Goal: Navigation & Orientation: Find specific page/section

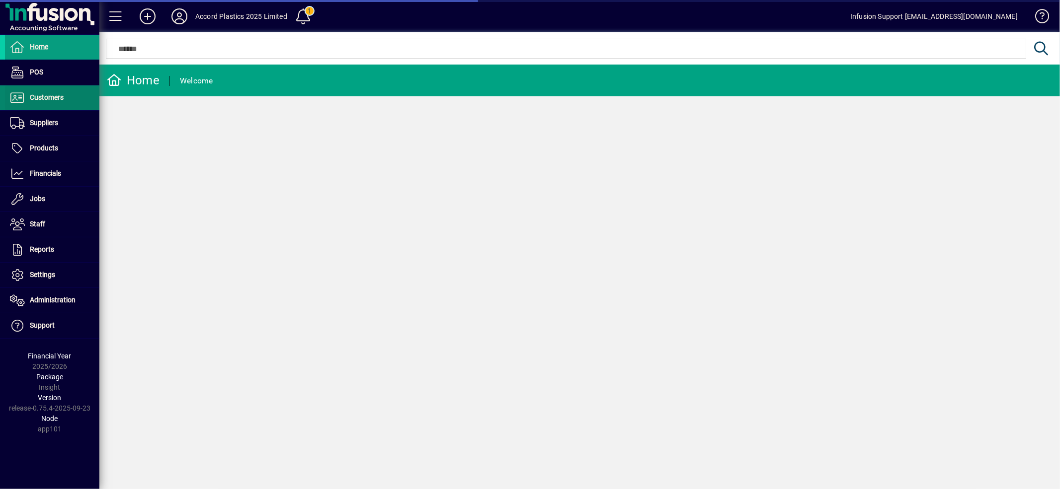
click at [47, 97] on span "Customers" at bounding box center [47, 97] width 34 height 8
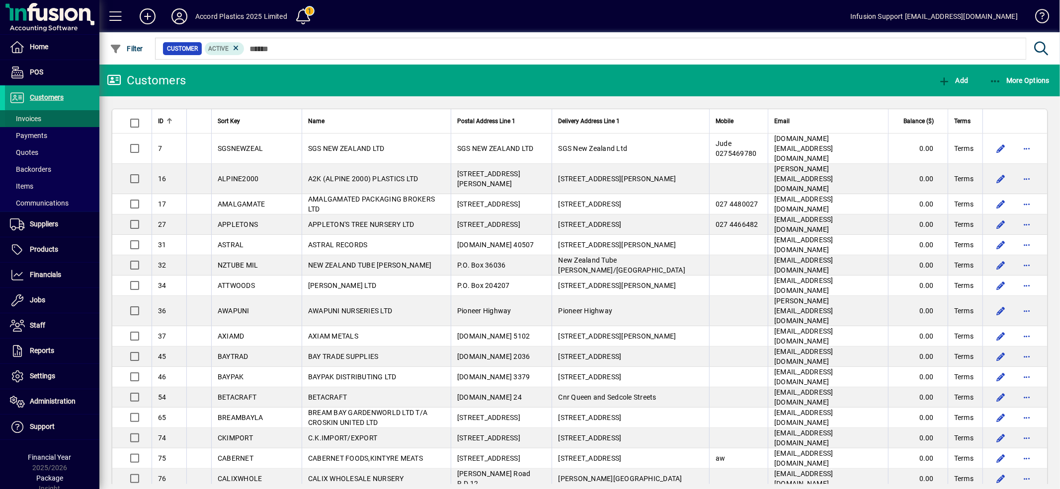
click at [37, 114] on span "Invoices" at bounding box center [23, 119] width 36 height 10
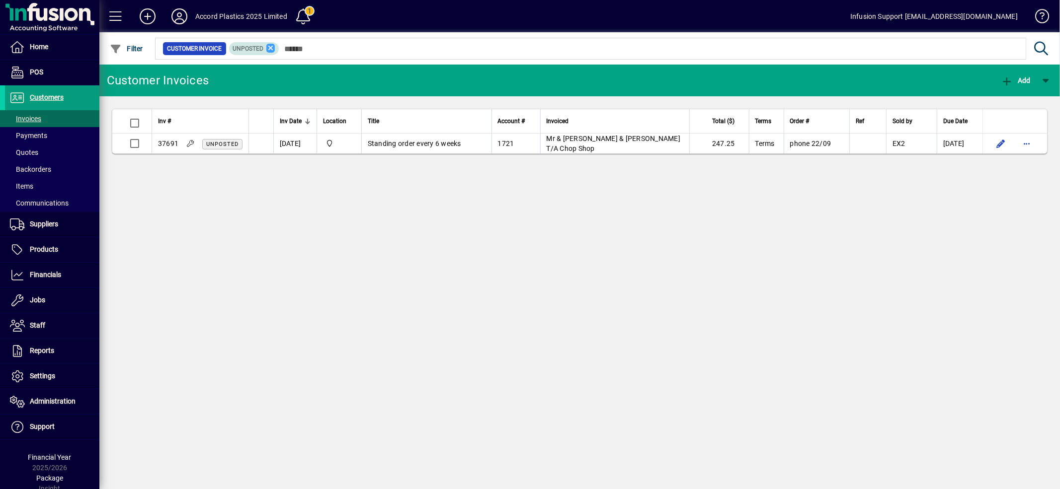
click at [271, 47] on icon at bounding box center [270, 48] width 9 height 9
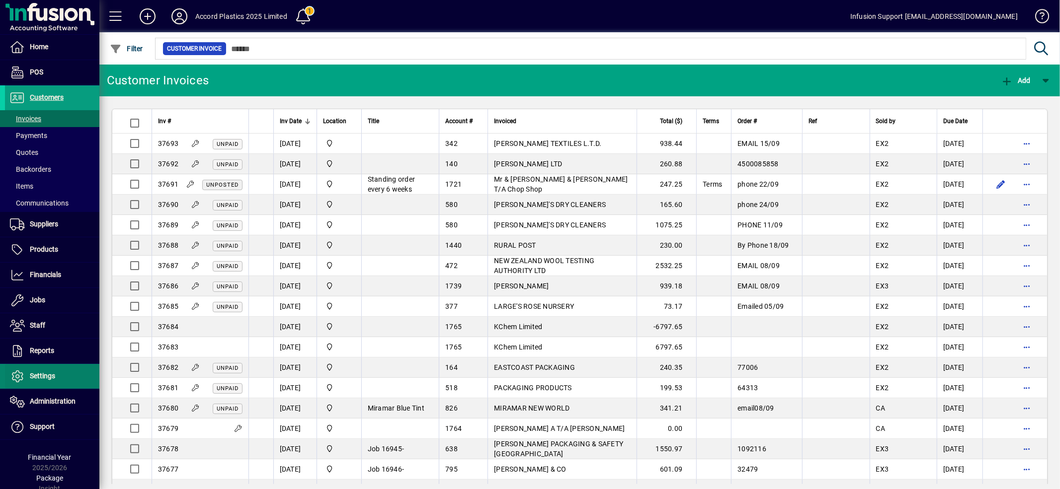
click at [52, 376] on span "Settings" at bounding box center [42, 376] width 25 height 8
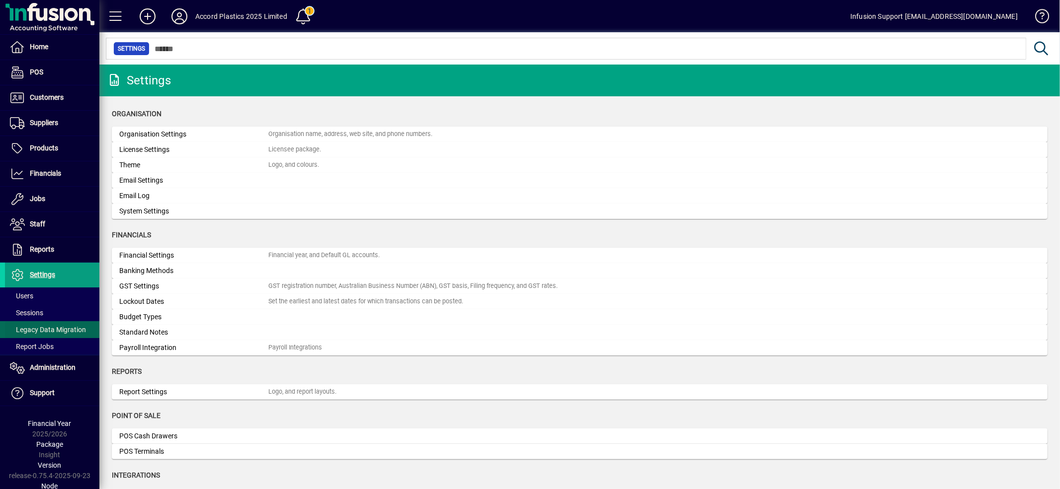
click at [40, 329] on span "Legacy Data Migration" at bounding box center [48, 330] width 76 height 8
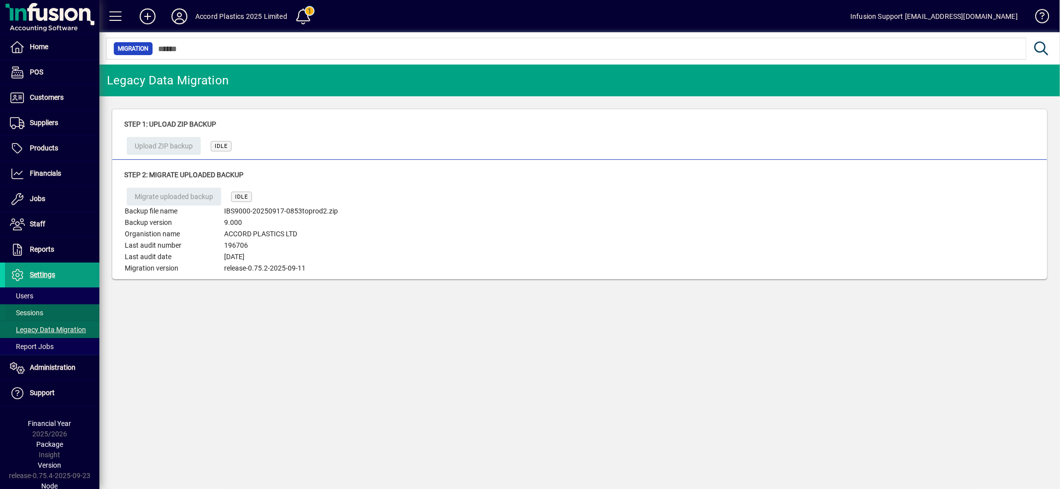
click at [38, 312] on span "Sessions" at bounding box center [26, 313] width 33 height 8
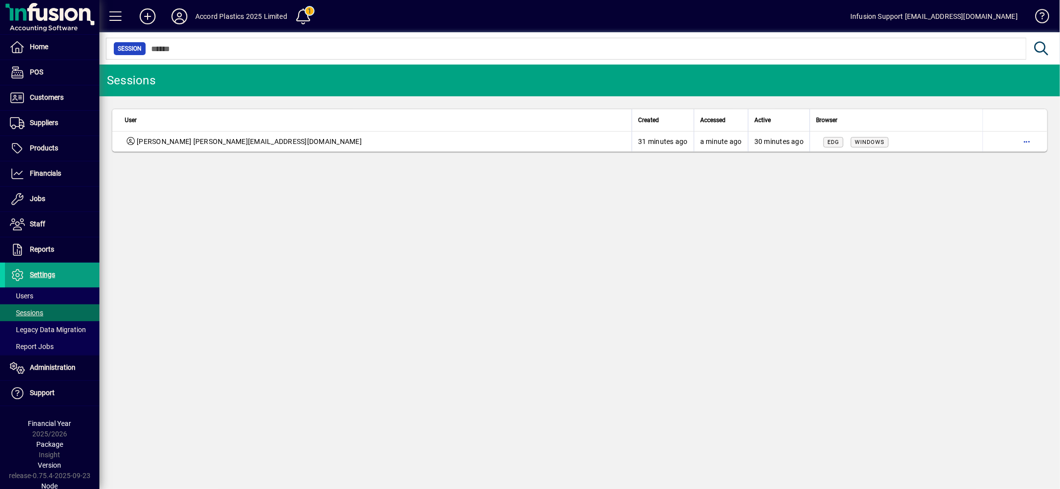
click at [451, 236] on div "Sessions User Created Accessed Active Browser [PERSON_NAME] [PERSON_NAME][EMAIL…" at bounding box center [579, 277] width 961 height 425
click at [309, 251] on div "Sessions User Created Accessed Active Browser [PERSON_NAME] [PERSON_NAME][EMAIL…" at bounding box center [579, 277] width 961 height 425
click at [249, 276] on div "Sessions User Created Accessed Active Browser [PERSON_NAME] [PERSON_NAME][EMAIL…" at bounding box center [579, 277] width 961 height 425
click at [551, 174] on div "Sessions User Created Accessed Active Browser [PERSON_NAME] [PERSON_NAME][EMAIL…" at bounding box center [579, 277] width 961 height 425
click at [177, 11] on icon at bounding box center [179, 16] width 20 height 16
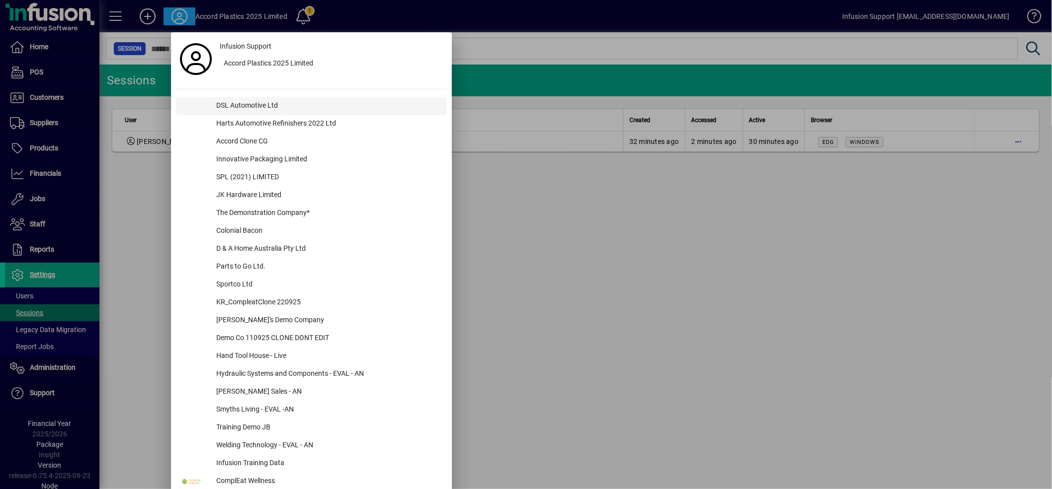
click at [248, 102] on div "DSL Automotive Ltd" at bounding box center [327, 106] width 239 height 18
